Goal: Task Accomplishment & Management: Use online tool/utility

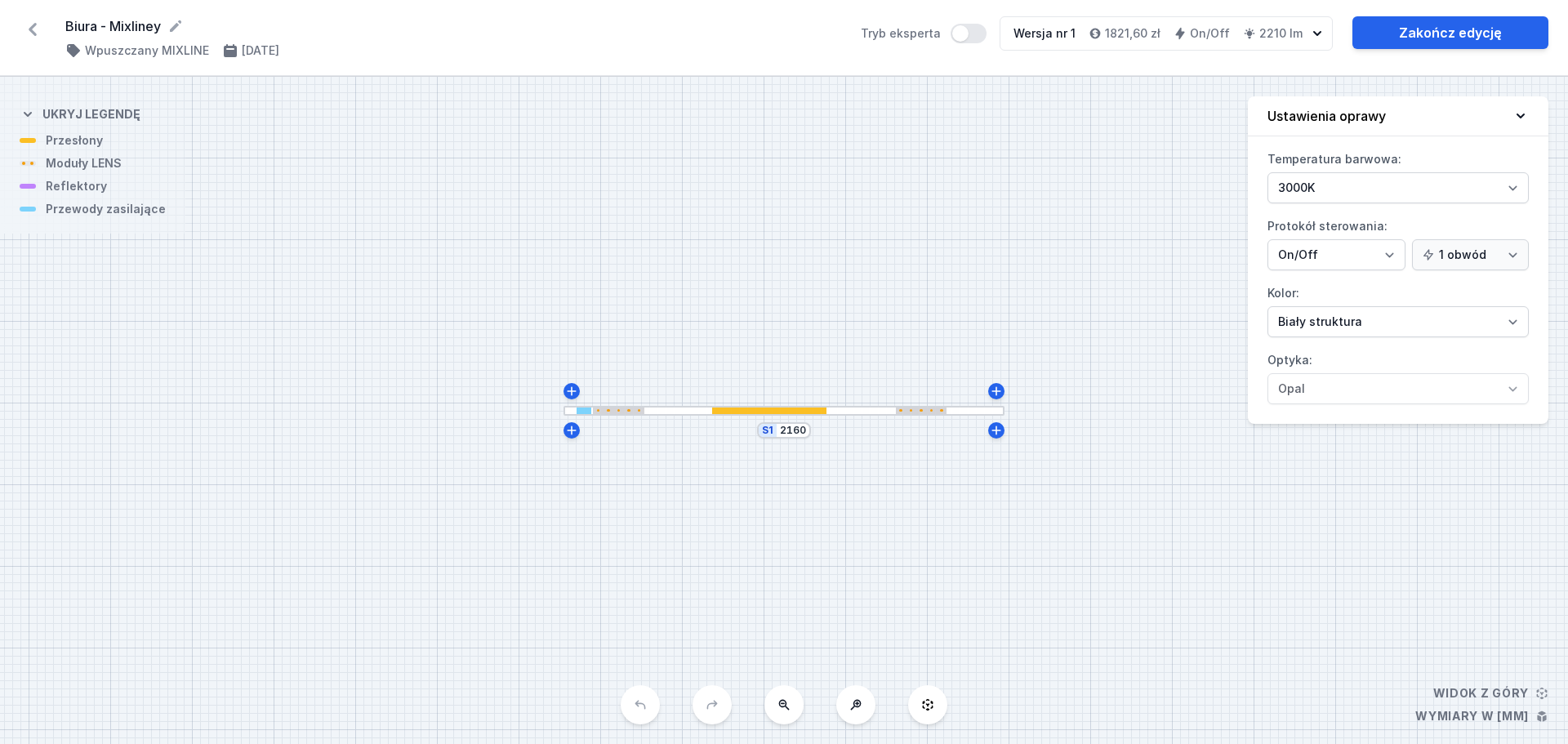
select select "3000"
click at [29, 24] on icon at bounding box center [32, 29] width 26 height 26
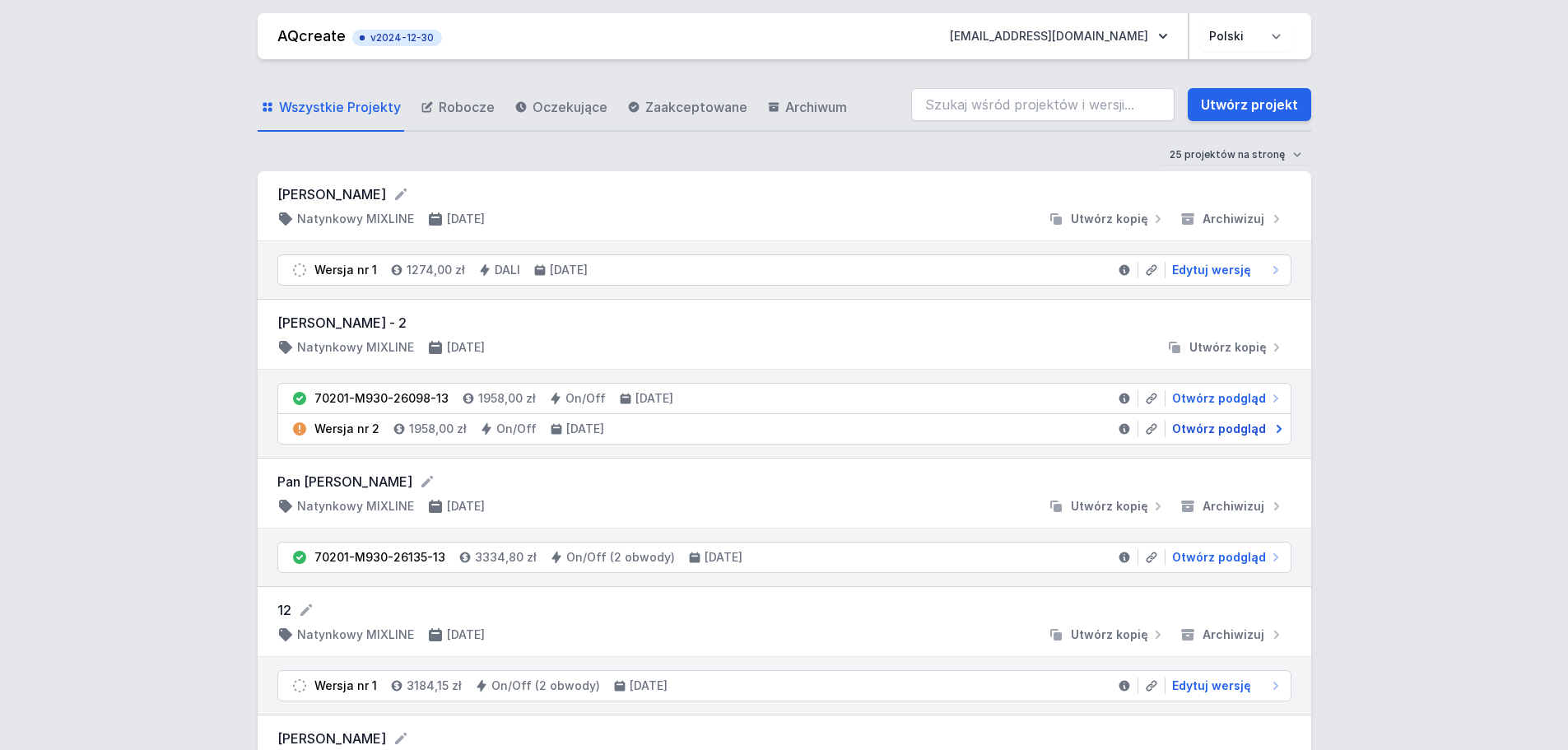
click at [1235, 430] on span "Otwórz podgląd" at bounding box center [1219, 428] width 93 height 17
select select "2"
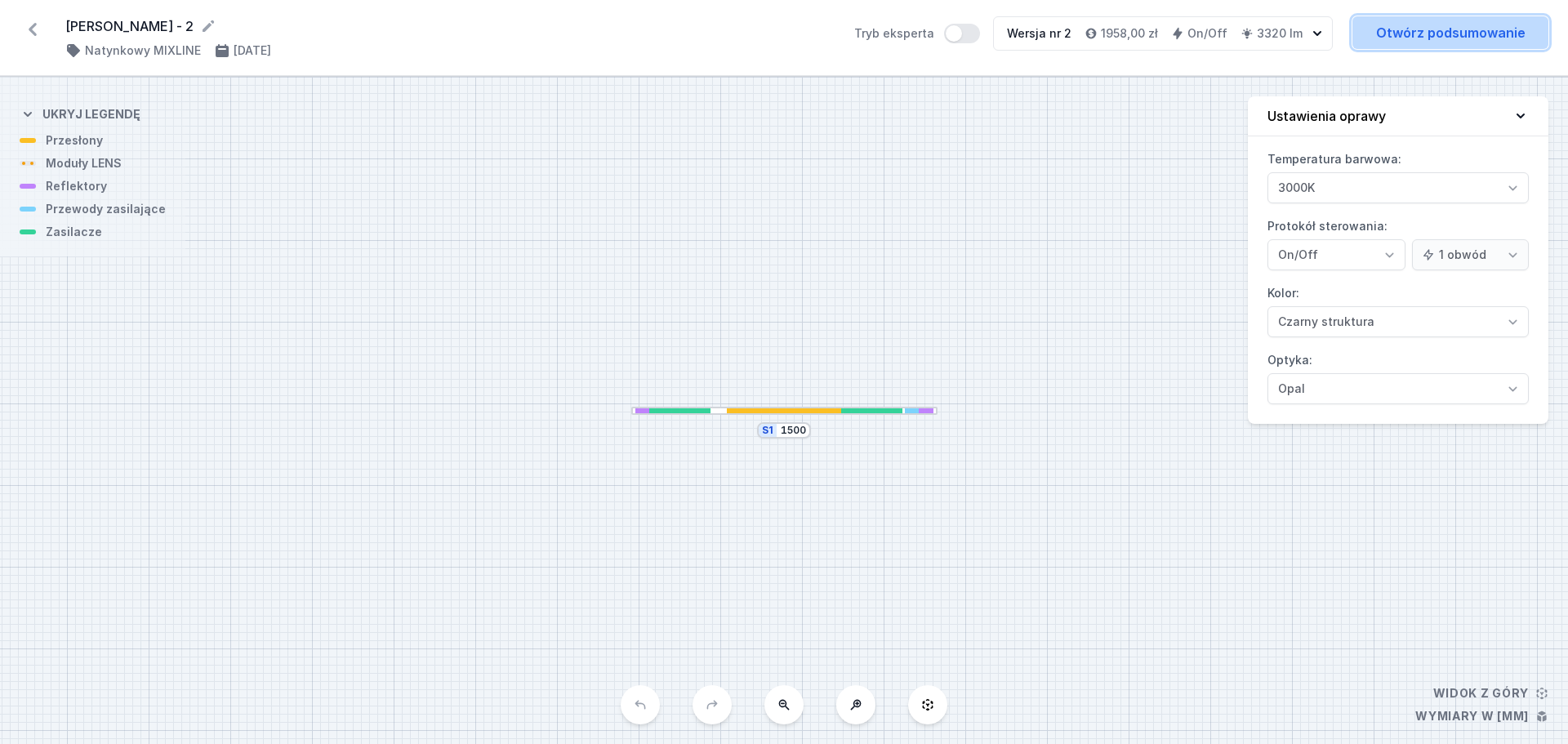
click at [1440, 29] on link "Otwórz podsumowanie" at bounding box center [1449, 33] width 196 height 33
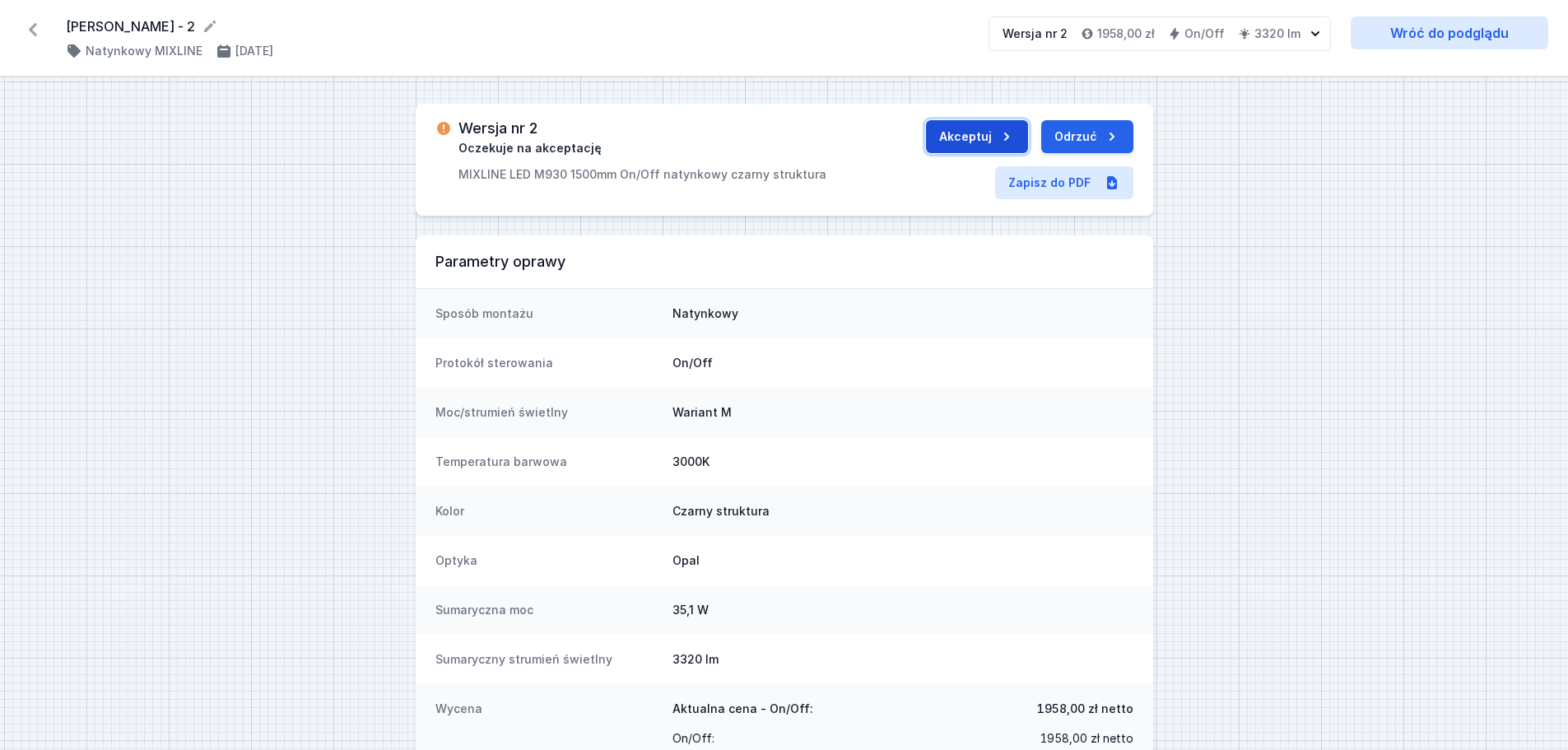
click at [973, 138] on button "Akceptuj" at bounding box center [977, 137] width 102 height 33
